Goal: Transaction & Acquisition: Book appointment/travel/reservation

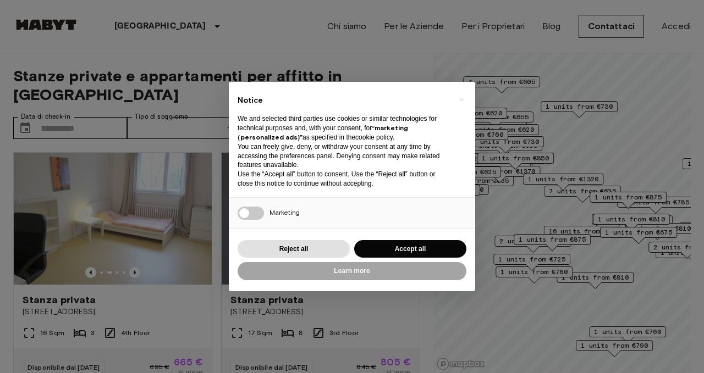
scroll to position [47, 0]
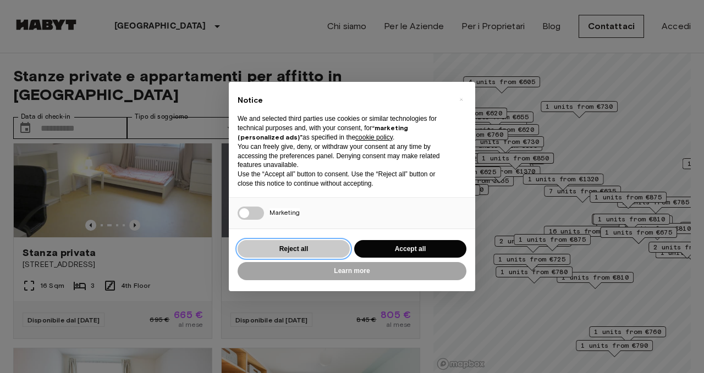
click at [310, 251] on button "Reject all" at bounding box center [294, 249] width 112 height 18
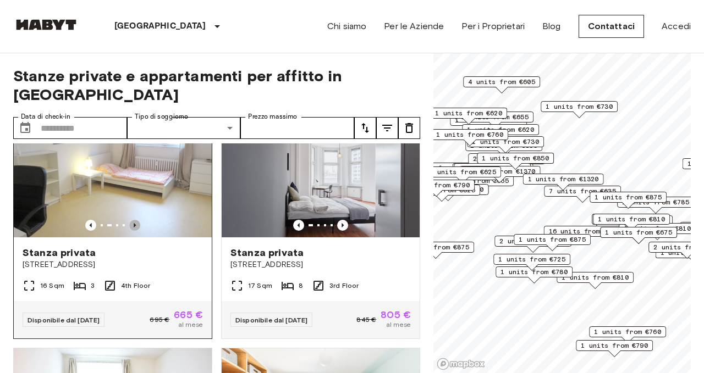
click at [133, 220] on icon "Previous image" at bounding box center [134, 225] width 11 height 11
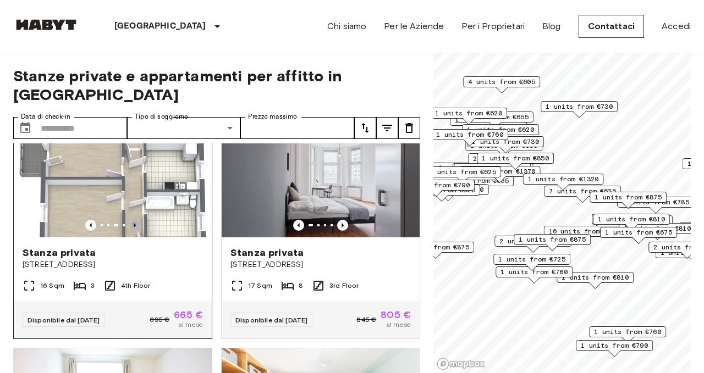
click at [133, 220] on icon "Previous image" at bounding box center [134, 225] width 11 height 11
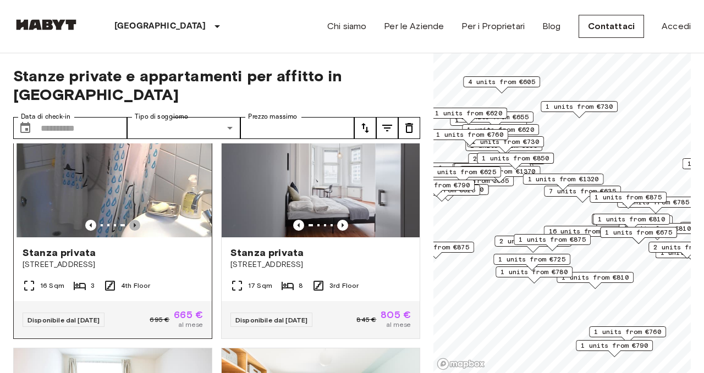
click at [133, 220] on icon "Previous image" at bounding box center [134, 225] width 11 height 11
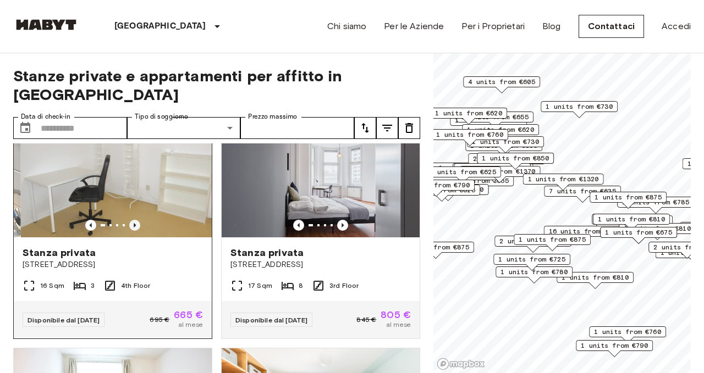
click at [133, 220] on icon "Previous image" at bounding box center [134, 225] width 11 height 11
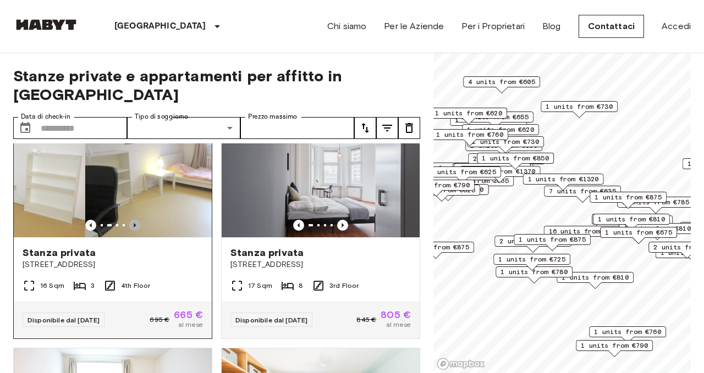
click at [133, 220] on icon "Previous image" at bounding box center [134, 225] width 11 height 11
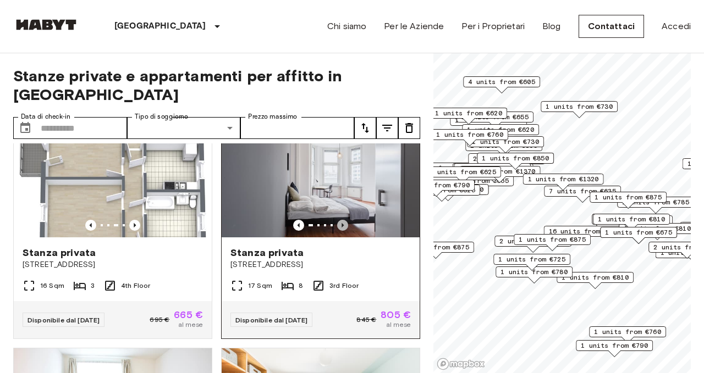
click at [344, 220] on icon "Previous image" at bounding box center [342, 225] width 11 height 11
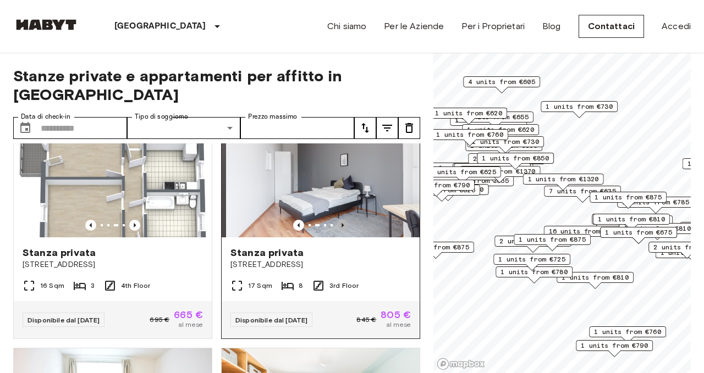
click at [344, 220] on icon "Previous image" at bounding box center [342, 225] width 11 height 11
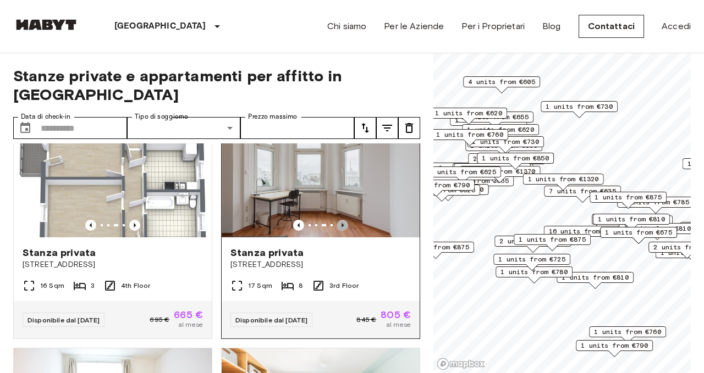
click at [344, 220] on icon "Previous image" at bounding box center [342, 225] width 11 height 11
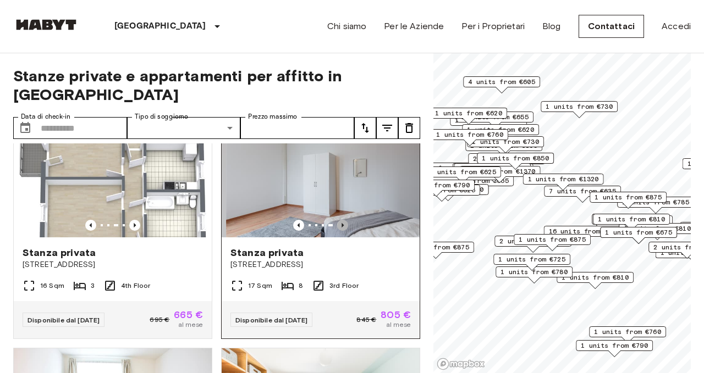
click at [344, 220] on icon "Previous image" at bounding box center [342, 225] width 11 height 11
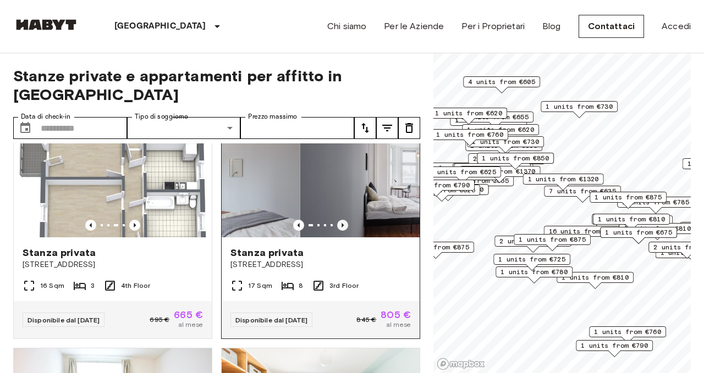
click at [344, 220] on icon "Previous image" at bounding box center [342, 225] width 11 height 11
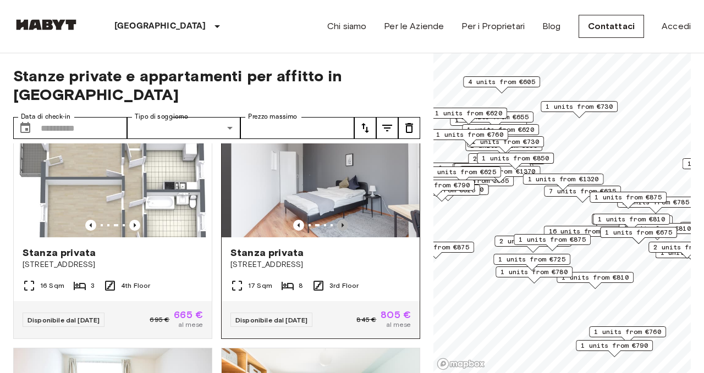
click at [344, 220] on icon "Previous image" at bounding box center [342, 225] width 11 height 11
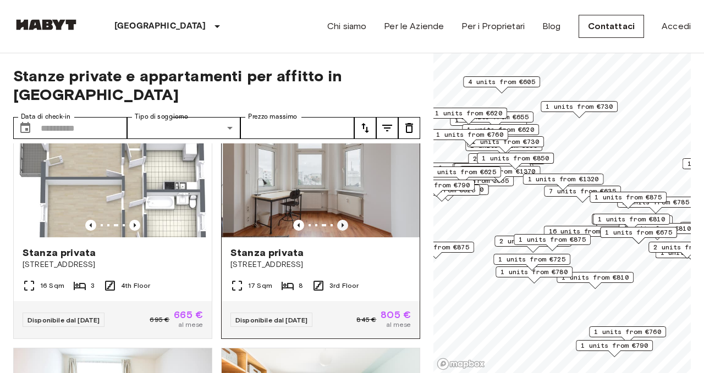
click at [344, 220] on icon "Previous image" at bounding box center [342, 225] width 11 height 11
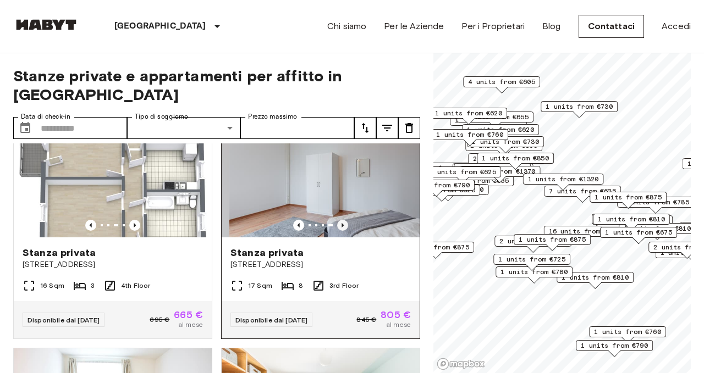
click at [344, 220] on icon "Previous image" at bounding box center [342, 225] width 11 height 11
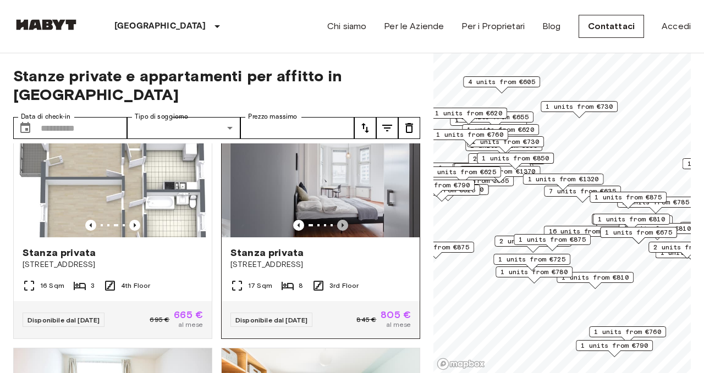
click at [344, 220] on icon "Previous image" at bounding box center [342, 225] width 11 height 11
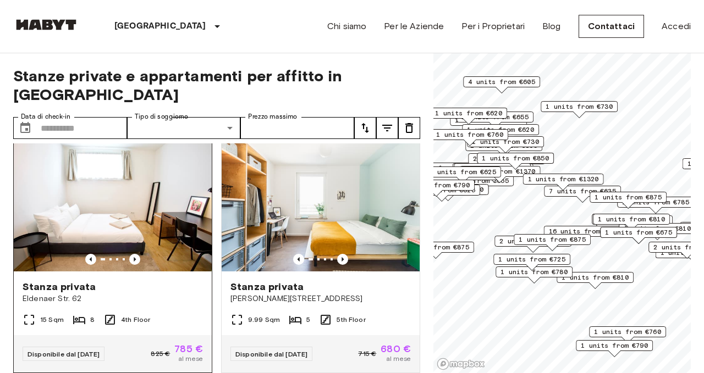
scroll to position [257, 0]
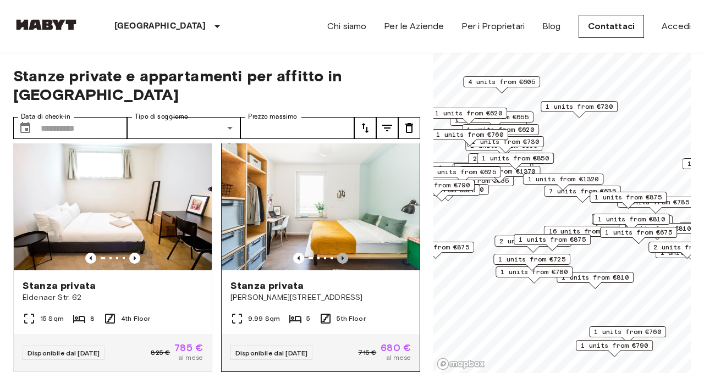
click at [345, 253] on icon "Previous image" at bounding box center [342, 258] width 11 height 11
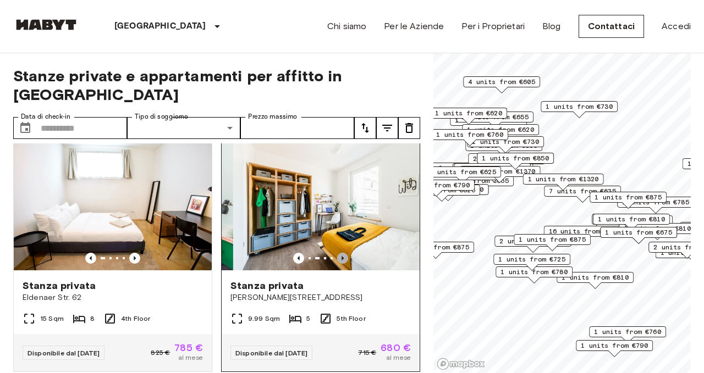
click at [345, 253] on icon "Previous image" at bounding box center [342, 258] width 11 height 11
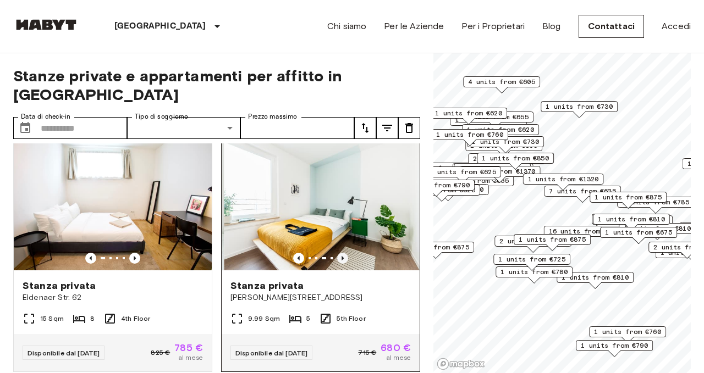
click at [345, 253] on icon "Previous image" at bounding box center [342, 258] width 11 height 11
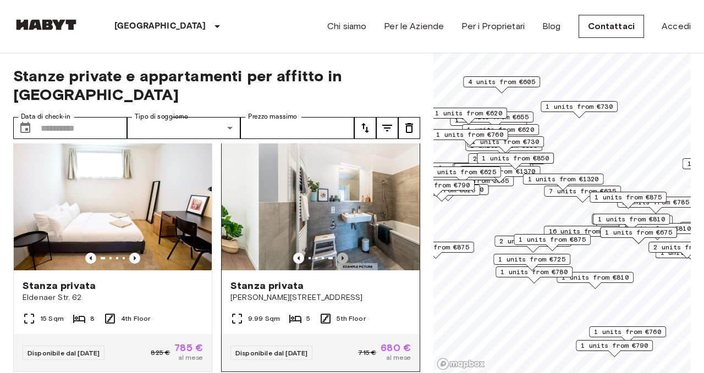
click at [345, 253] on icon "Previous image" at bounding box center [342, 258] width 11 height 11
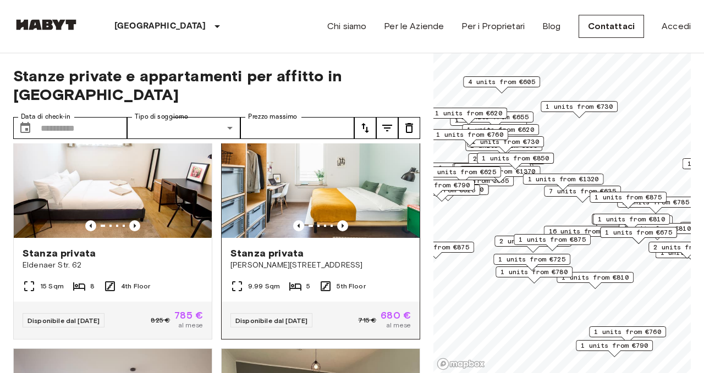
scroll to position [289, 0]
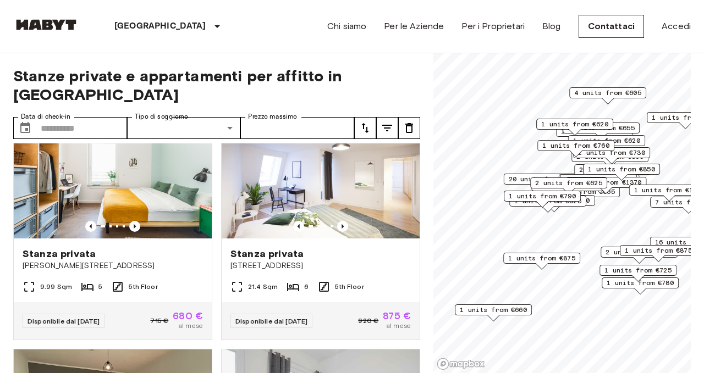
click at [545, 200] on span "1 units from €790" at bounding box center [542, 196] width 67 height 10
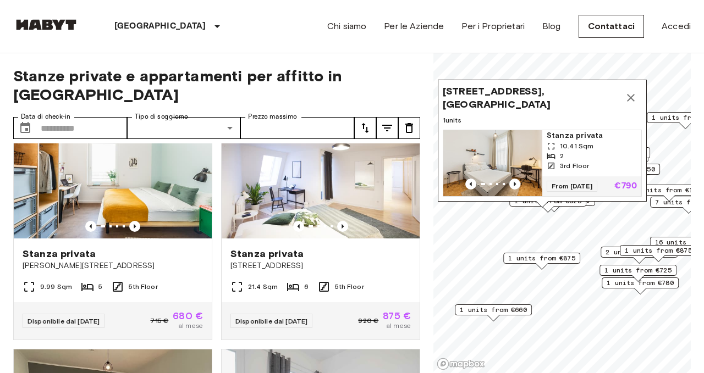
click at [593, 206] on div "Erasmusstraße 17, 10553 Berlin, GER 1 units Stanza privata 10.41 Sqm 2 3rd Floo…" at bounding box center [542, 144] width 209 height 128
click at [593, 203] on div "Erasmusstraße 17, 10553 Berlin, GER 1 units Stanza privata 10.41 Sqm 2 3rd Floo…" at bounding box center [542, 144] width 209 height 128
click at [630, 98] on icon "Map marker" at bounding box center [631, 98] width 8 height 8
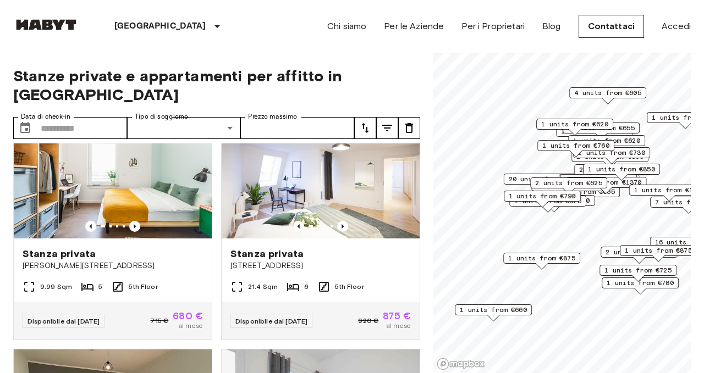
click at [581, 204] on div "1 units from €790" at bounding box center [542, 199] width 77 height 17
click at [581, 202] on div "1 units from €790" at bounding box center [542, 199] width 77 height 17
click at [551, 206] on div "1 units from €790" at bounding box center [542, 199] width 77 height 17
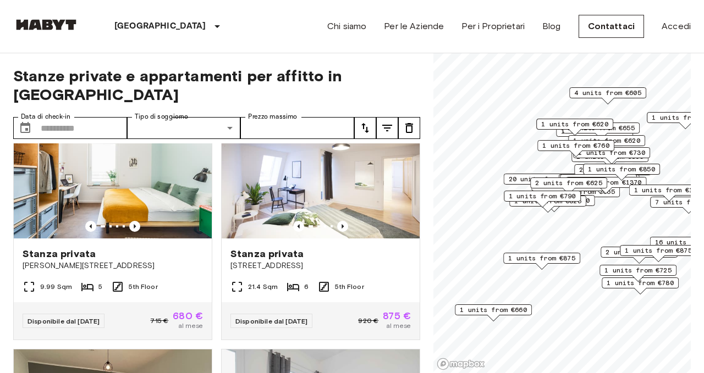
click at [551, 206] on div "1 units from €790" at bounding box center [542, 199] width 77 height 17
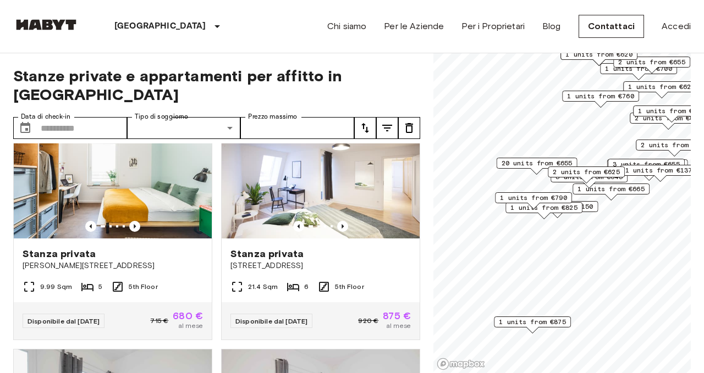
click at [547, 208] on div "1 units from €790" at bounding box center [533, 201] width 77 height 17
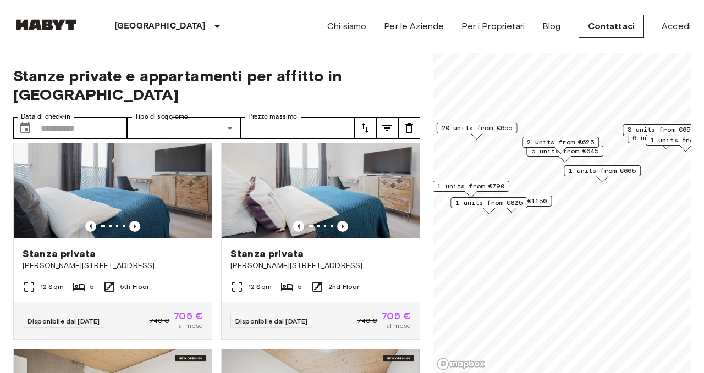
click at [493, 203] on span "1 units from €825" at bounding box center [488, 203] width 67 height 10
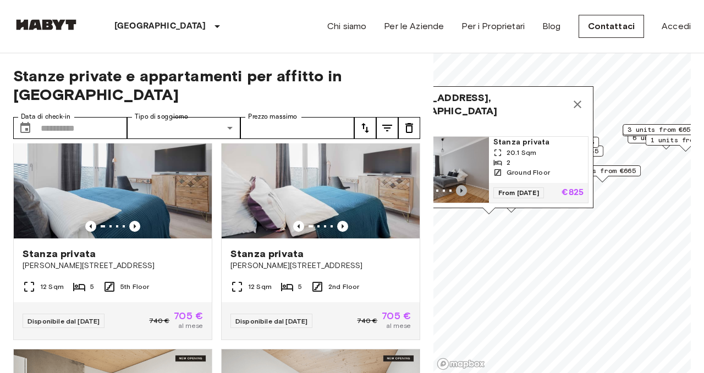
click at [463, 185] on icon "Previous image" at bounding box center [461, 190] width 11 height 11
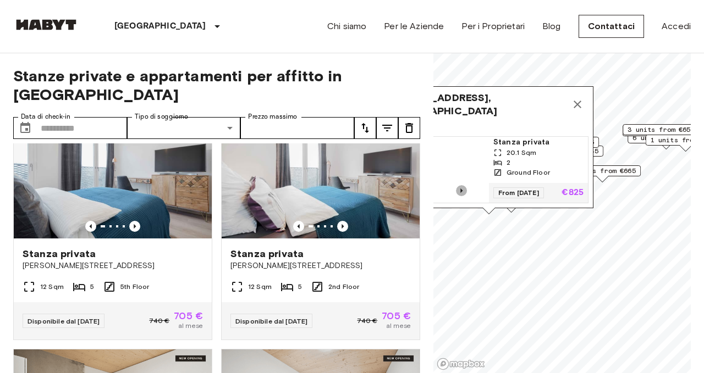
click at [463, 185] on icon "Previous image" at bounding box center [461, 190] width 11 height 11
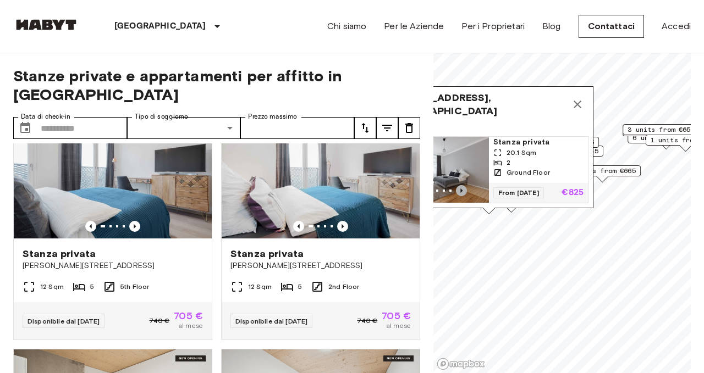
click at [463, 185] on icon "Previous image" at bounding box center [461, 190] width 11 height 11
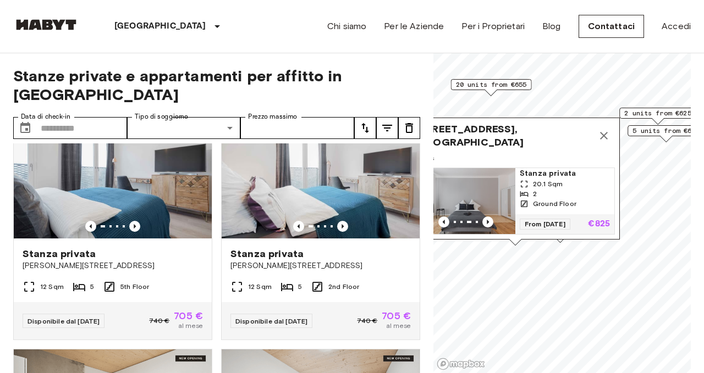
click at [463, 184] on img "Map marker" at bounding box center [468, 201] width 99 height 66
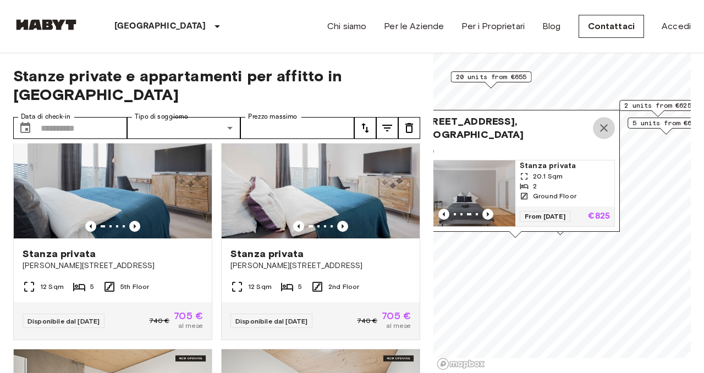
click at [604, 122] on icon "Map marker" at bounding box center [603, 128] width 13 height 13
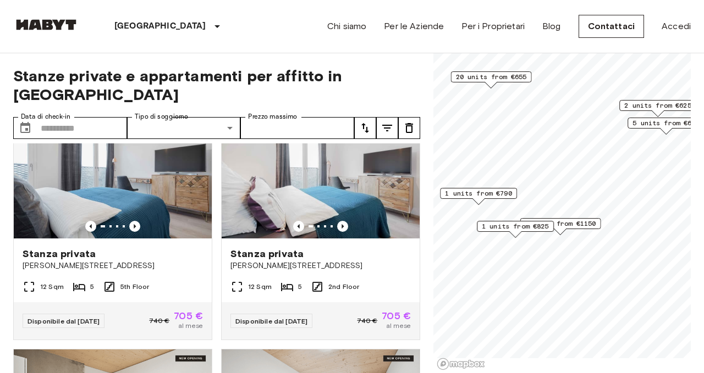
click at [576, 224] on span "1 units from €1150" at bounding box center [560, 224] width 71 height 10
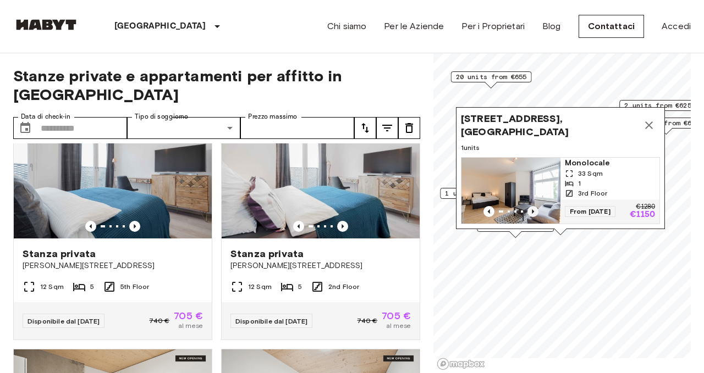
click at [532, 210] on icon "Previous image" at bounding box center [533, 212] width 2 height 4
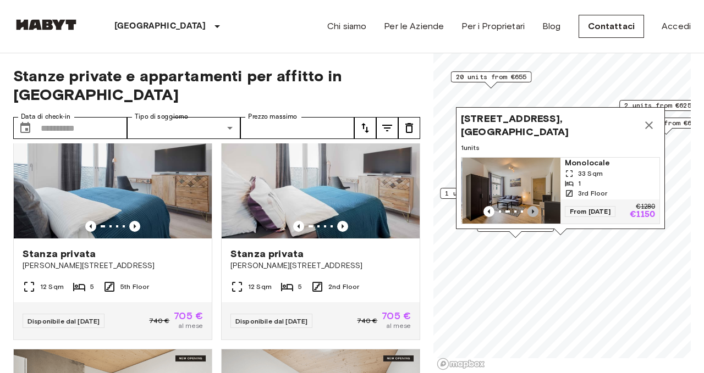
click at [532, 210] on icon "Previous image" at bounding box center [533, 212] width 2 height 4
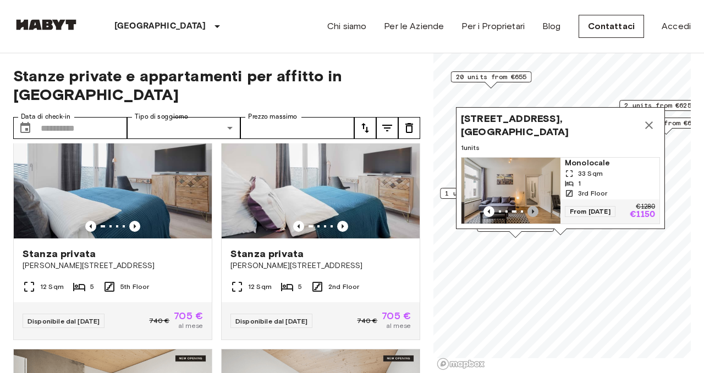
click at [532, 210] on icon "Previous image" at bounding box center [533, 212] width 2 height 4
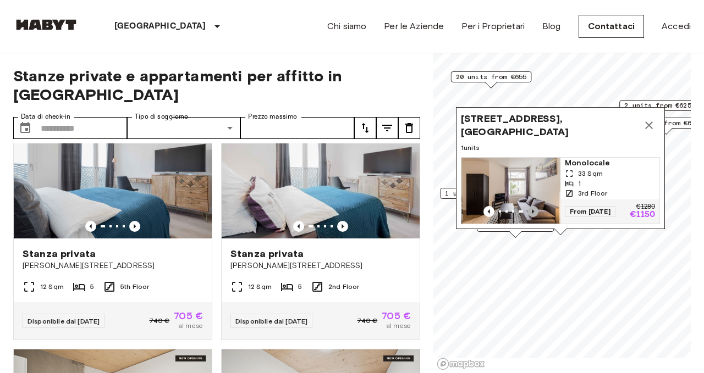
click at [532, 210] on icon "Previous image" at bounding box center [533, 212] width 2 height 4
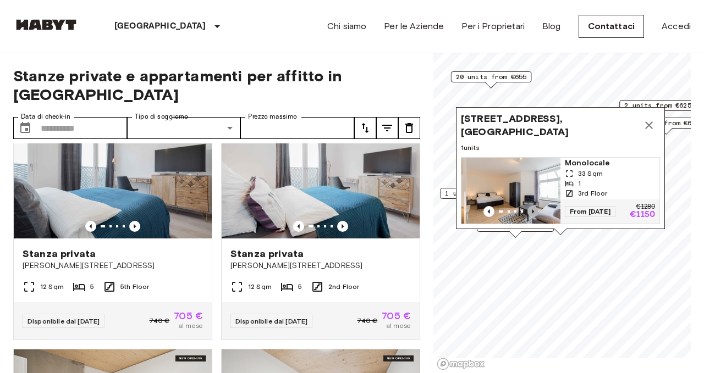
click at [532, 210] on icon "Previous image" at bounding box center [533, 212] width 2 height 4
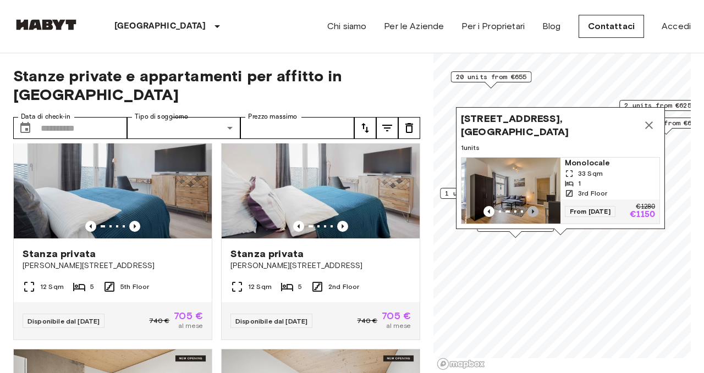
click at [532, 210] on icon "Previous image" at bounding box center [533, 212] width 2 height 4
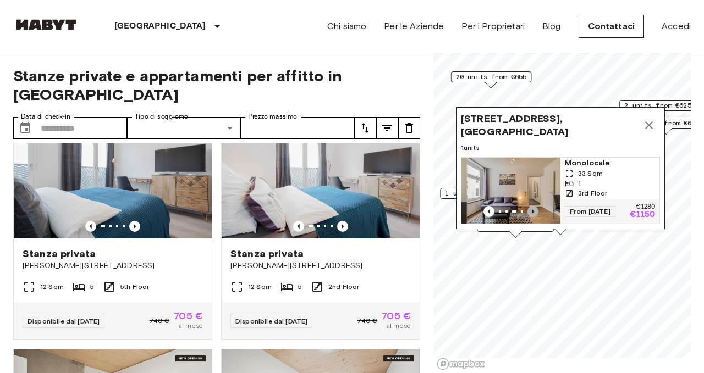
click at [532, 210] on icon "Previous image" at bounding box center [533, 212] width 2 height 4
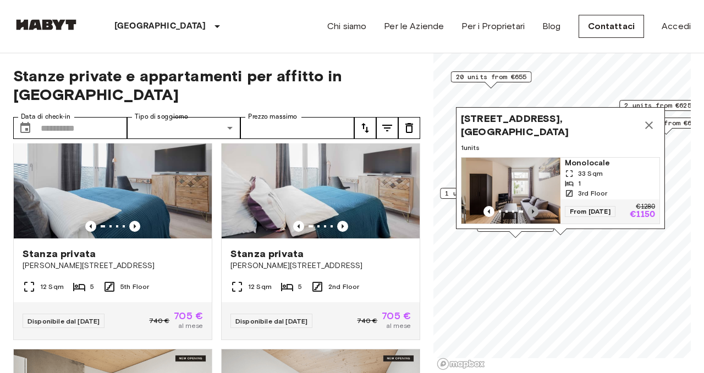
click at [532, 210] on icon "Previous image" at bounding box center [533, 212] width 2 height 4
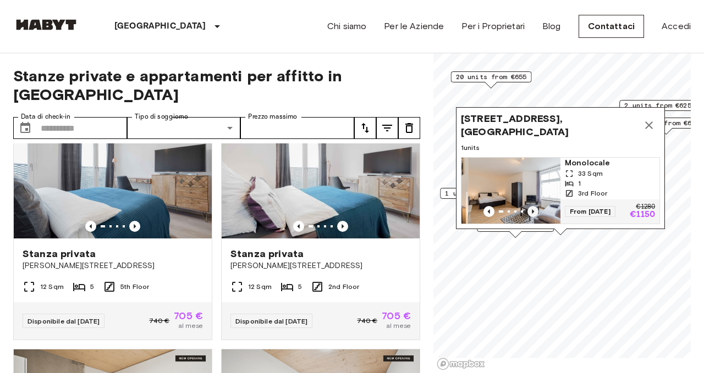
click at [532, 210] on icon "Previous image" at bounding box center [533, 212] width 2 height 4
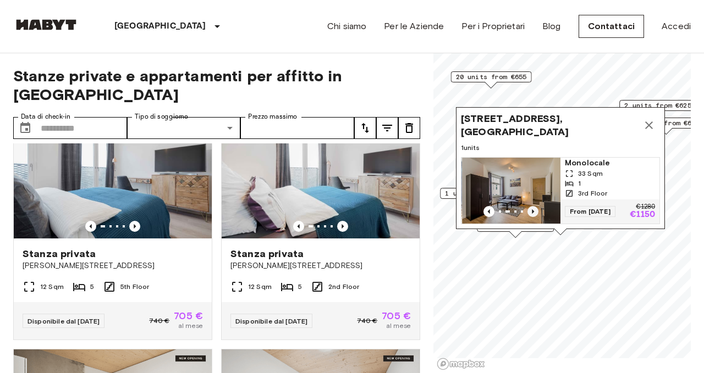
click at [532, 210] on icon "Previous image" at bounding box center [533, 212] width 2 height 4
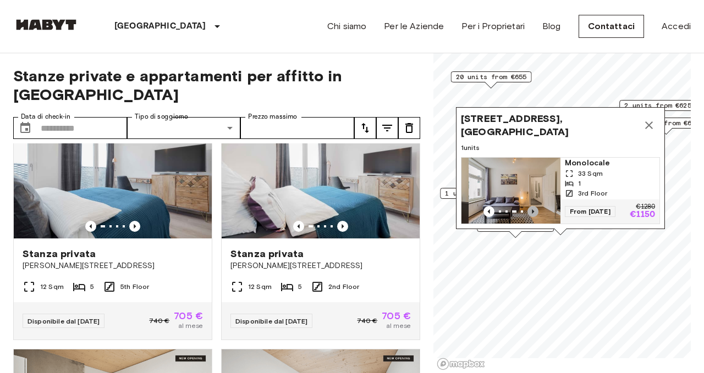
click at [532, 210] on icon "Previous image" at bounding box center [533, 212] width 2 height 4
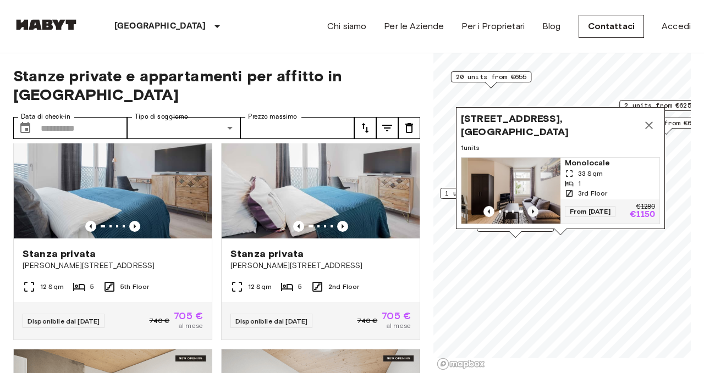
click at [532, 210] on icon "Previous image" at bounding box center [533, 212] width 2 height 4
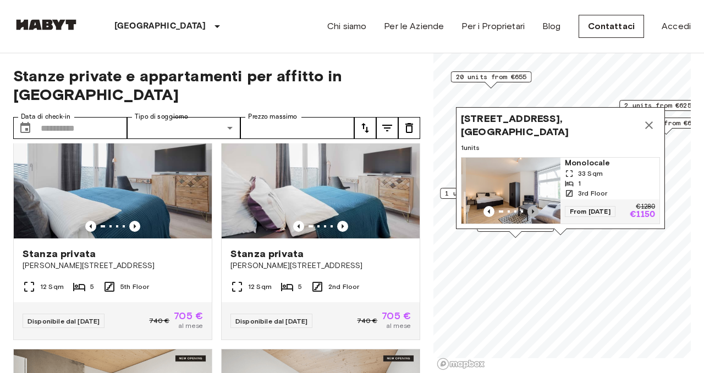
click at [532, 210] on icon "Previous image" at bounding box center [533, 212] width 2 height 4
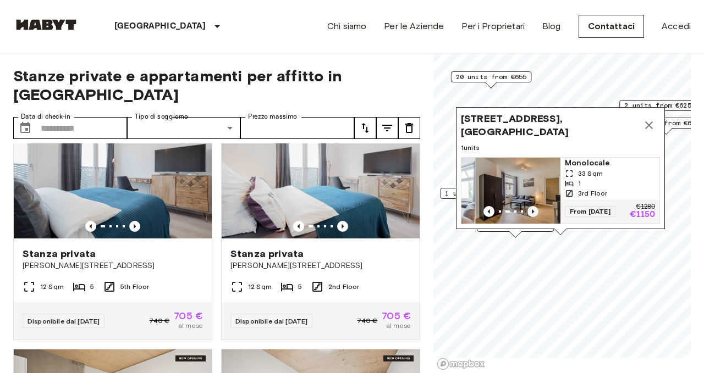
click at [532, 210] on icon "Previous image" at bounding box center [533, 212] width 2 height 4
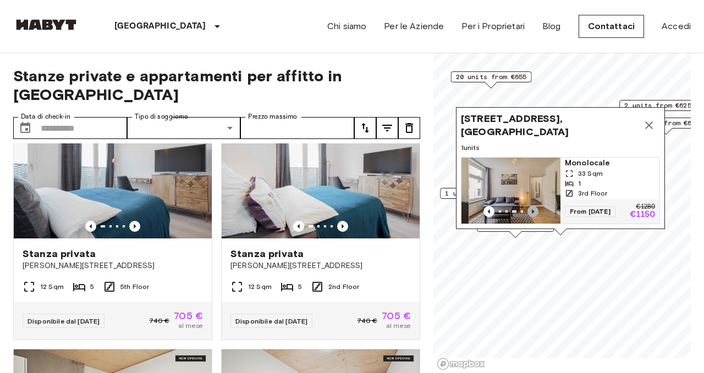
click at [532, 210] on icon "Previous image" at bounding box center [533, 212] width 2 height 4
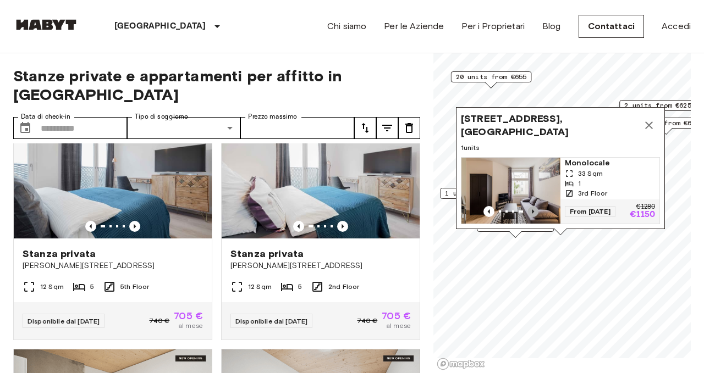
click at [532, 210] on icon "Previous image" at bounding box center [533, 212] width 2 height 4
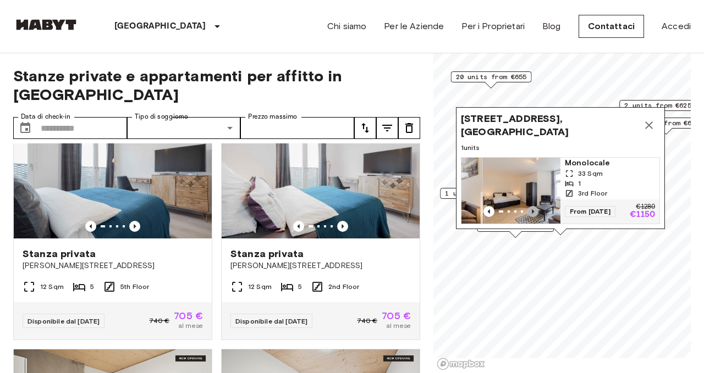
click at [532, 210] on icon "Previous image" at bounding box center [533, 212] width 2 height 4
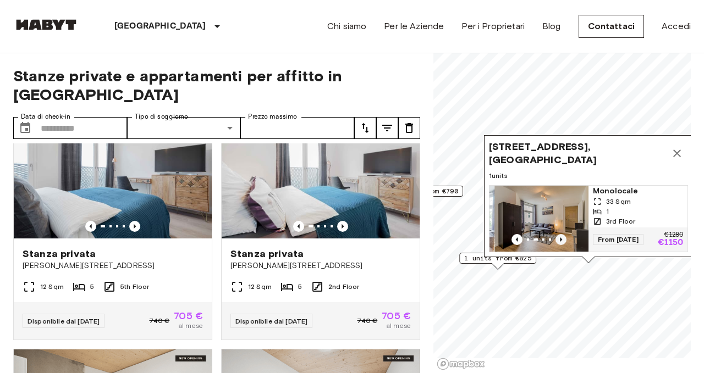
click at [532, 207] on img "Map marker" at bounding box center [543, 219] width 99 height 66
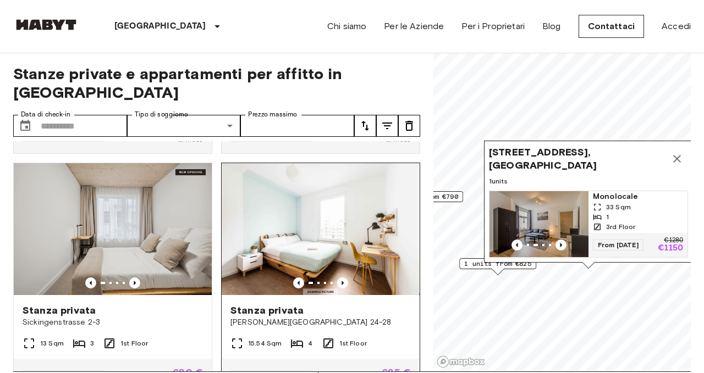
scroll to position [2, 0]
click at [315, 278] on div at bounding box center [321, 283] width 198 height 11
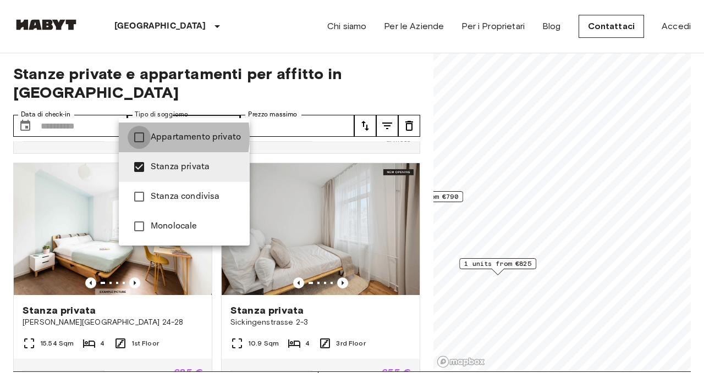
type input "**********"
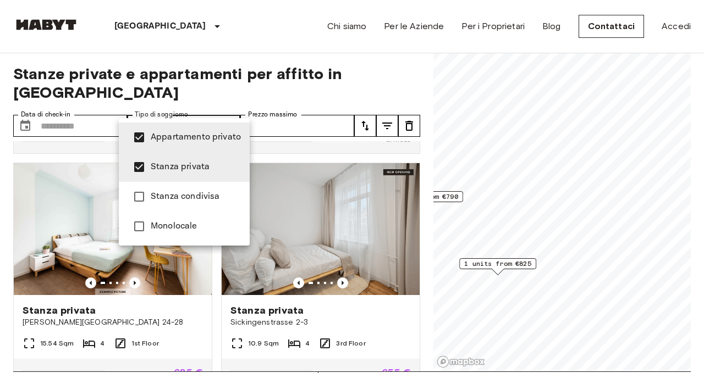
click at [66, 110] on div at bounding box center [352, 186] width 704 height 373
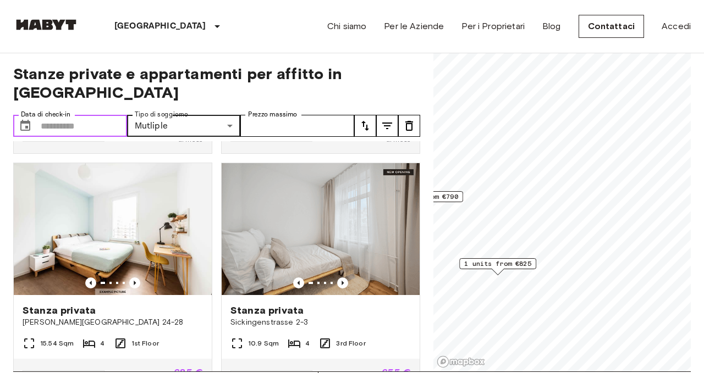
click at [65, 115] on input "Data di check-in" at bounding box center [84, 126] width 86 height 22
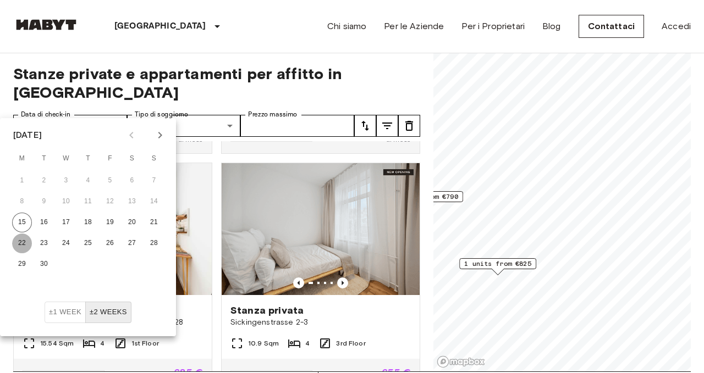
click at [26, 243] on button "22" at bounding box center [22, 244] width 20 height 20
type input "**********"
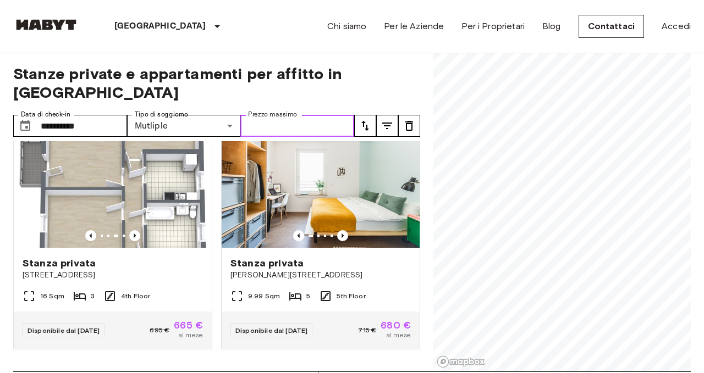
click at [343, 115] on input "Prezzo massimo" at bounding box center [297, 126] width 114 height 22
click at [367, 121] on icon "tune" at bounding box center [365, 126] width 8 height 10
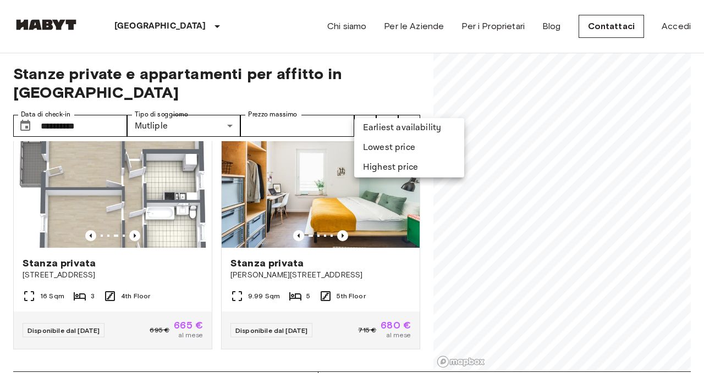
click at [382, 287] on div at bounding box center [352, 186] width 704 height 373
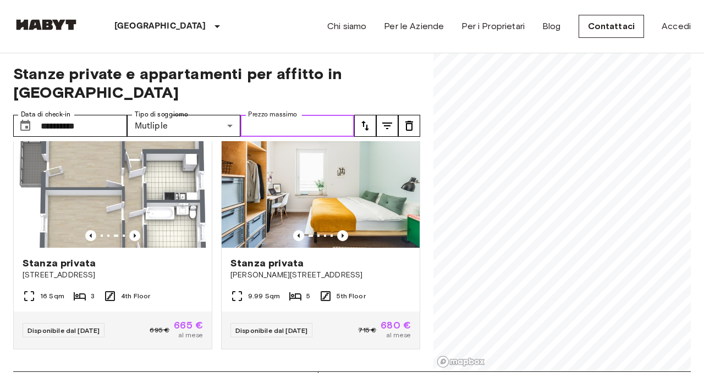
click at [326, 115] on input "Prezzo massimo" at bounding box center [297, 126] width 114 height 22
click at [287, 115] on input "Prezzo massimo" at bounding box center [297, 126] width 114 height 22
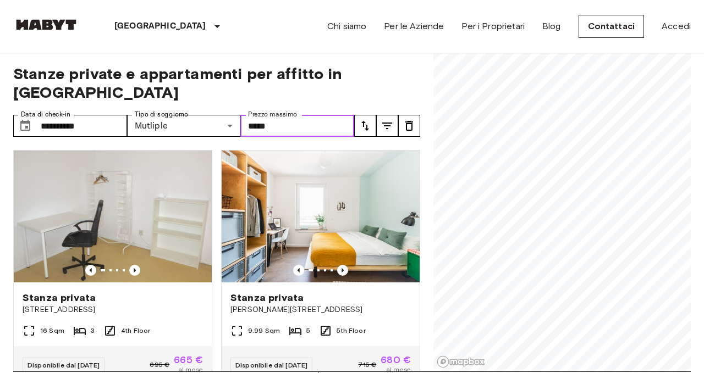
type input "****"
click at [173, 212] on img at bounding box center [113, 217] width 198 height 132
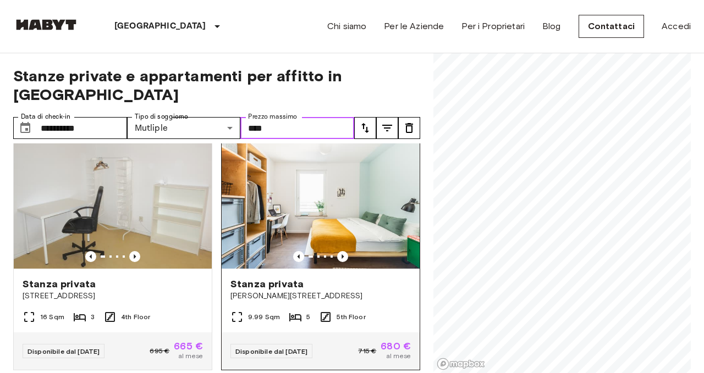
click at [333, 224] on img at bounding box center [321, 203] width 198 height 132
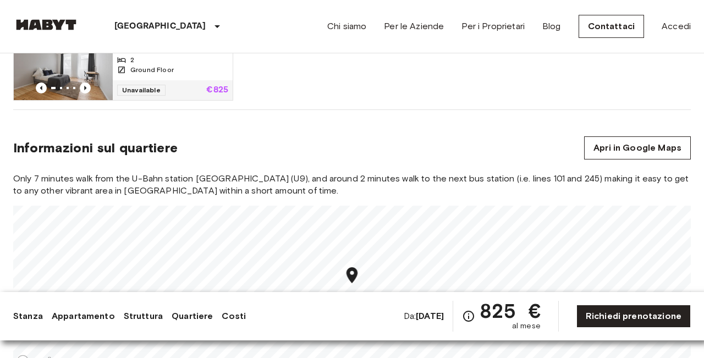
scroll to position [810, 0]
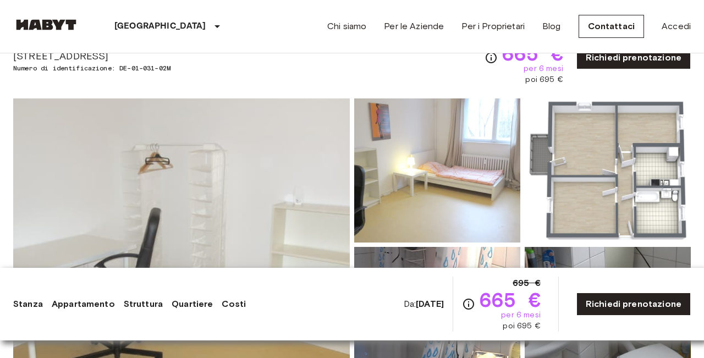
scroll to position [70, 0]
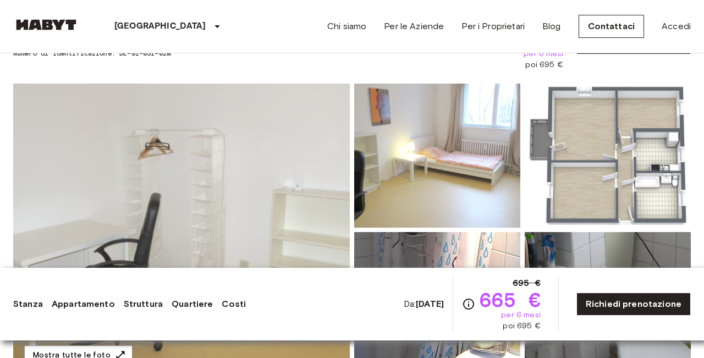
click at [205, 301] on link "Quartiere" at bounding box center [192, 304] width 41 height 13
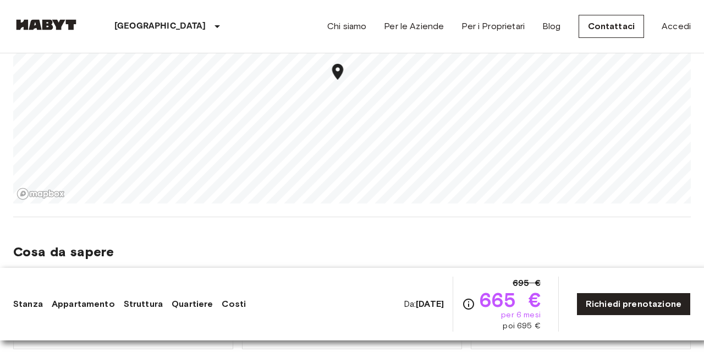
scroll to position [780, 0]
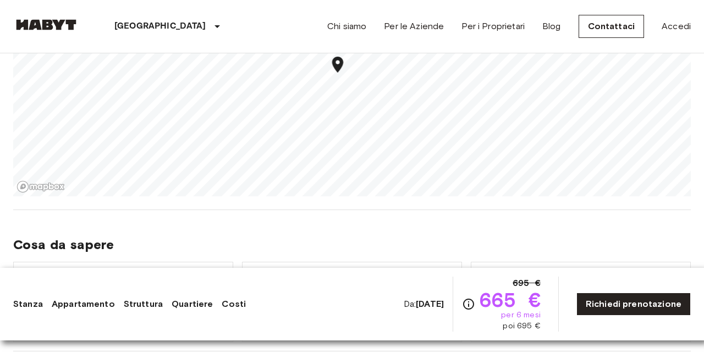
click at [276, 269] on div "Stanza Appartamento Struttura Quartiere Costi Da: Oct 3 2025 695 € 665 € per 6 …" at bounding box center [352, 304] width 704 height 73
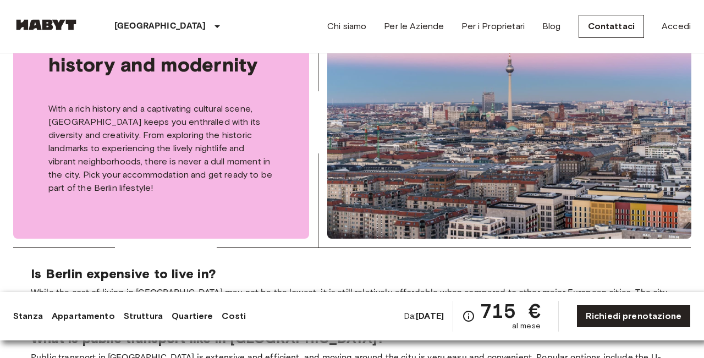
scroll to position [2002, 0]
